Goal: Transaction & Acquisition: Purchase product/service

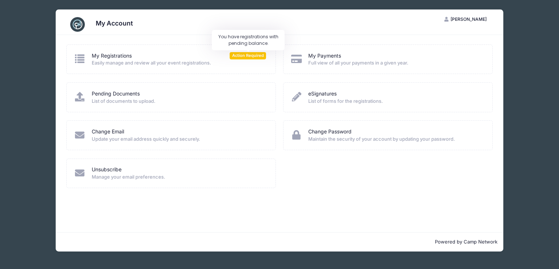
click at [256, 56] on span "Action Required" at bounding box center [248, 55] width 36 height 7
click at [254, 42] on div "My Registrations Action Required Easily manage and review all your event regist…" at bounding box center [280, 133] width 448 height 197
click at [251, 54] on span "Action Required" at bounding box center [248, 55] width 36 height 7
click at [109, 59] on span "Easily manage and review all your event registrations." at bounding box center [179, 62] width 175 height 7
click at [317, 54] on link "My Payments" at bounding box center [324, 56] width 33 height 8
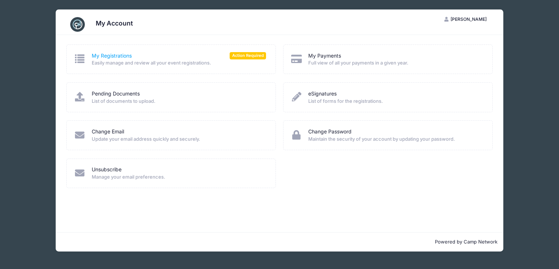
click at [106, 54] on link "My Registrations" at bounding box center [112, 56] width 40 height 8
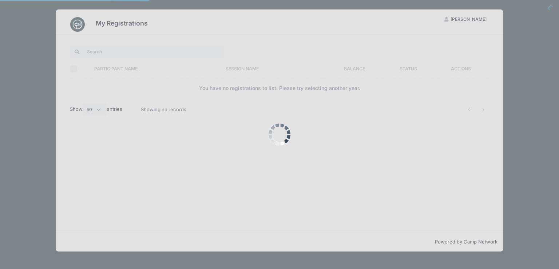
select select "50"
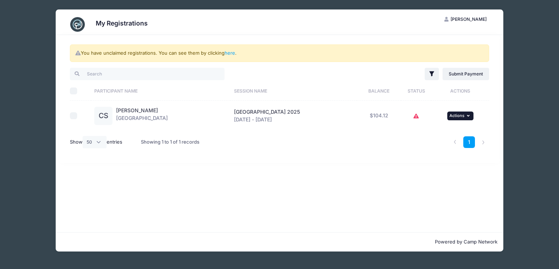
click at [457, 118] on button "... Actions" at bounding box center [460, 115] width 26 height 9
click at [447, 145] on link "Submit Payment" at bounding box center [444, 145] width 66 height 14
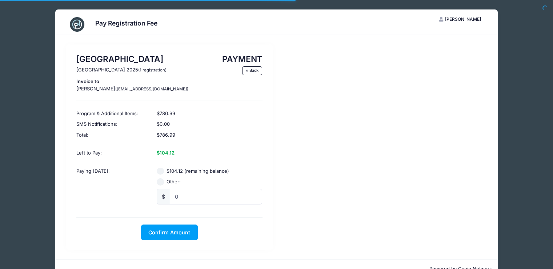
scroll to position [36, 0]
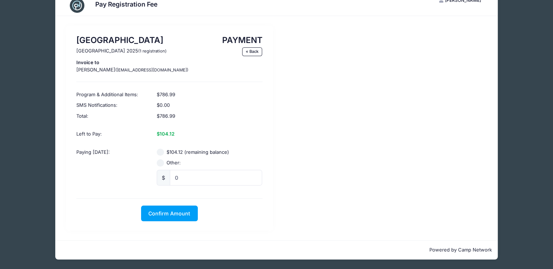
click at [159, 151] on input "$104.12 (remaining balance)" at bounding box center [160, 151] width 7 height 7
radio input "true"
click at [172, 213] on span "Confirm Amount" at bounding box center [169, 213] width 42 height 6
click at [167, 213] on button "Pay with Card" at bounding box center [169, 213] width 50 height 16
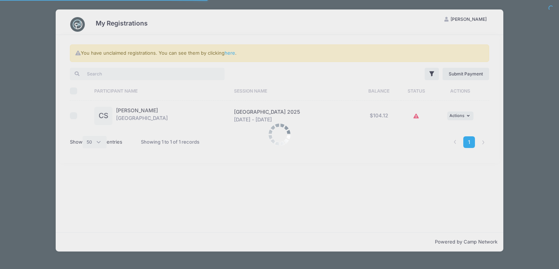
select select "50"
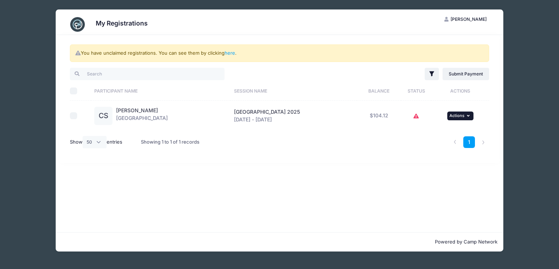
click at [473, 118] on button "... Actions" at bounding box center [460, 115] width 26 height 9
click at [441, 146] on link "Submit Payment" at bounding box center [444, 145] width 66 height 14
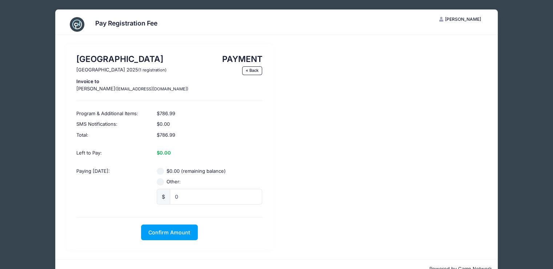
click at [245, 119] on div "$786.99" at bounding box center [210, 111] width 113 height 15
click at [266, 73] on div "Blue Mountain Cross Country Camp Blue Mountain Cross Country Camp 2025 (1 regis…" at bounding box center [169, 146] width 207 height 205
click at [259, 72] on link "« Back" at bounding box center [252, 70] width 20 height 9
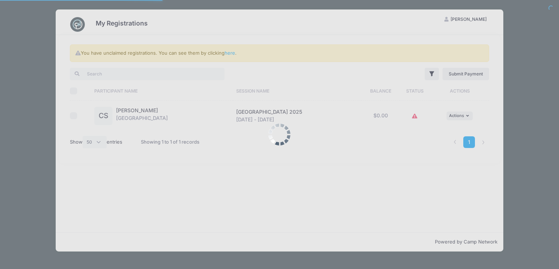
select select "50"
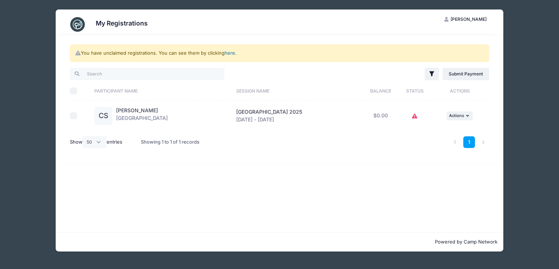
click at [228, 54] on link "here" at bounding box center [230, 53] width 11 height 6
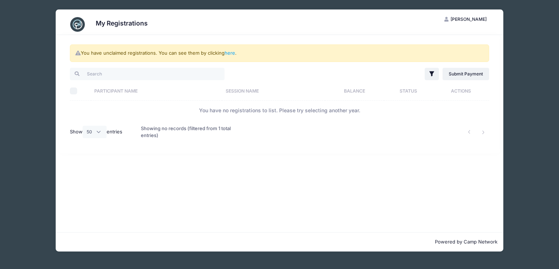
click at [83, 23] on img at bounding box center [77, 24] width 15 height 15
